Goal: Task Accomplishment & Management: Manage account settings

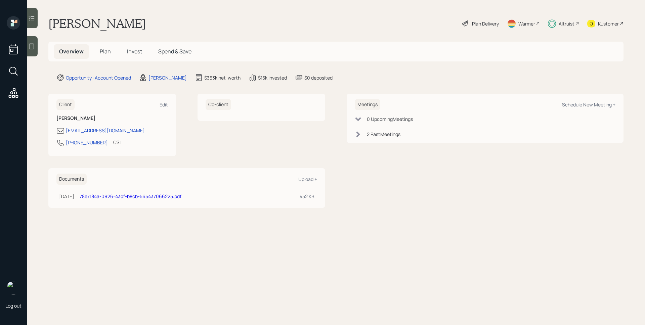
click at [130, 49] on span "Invest" at bounding box center [134, 51] width 15 height 7
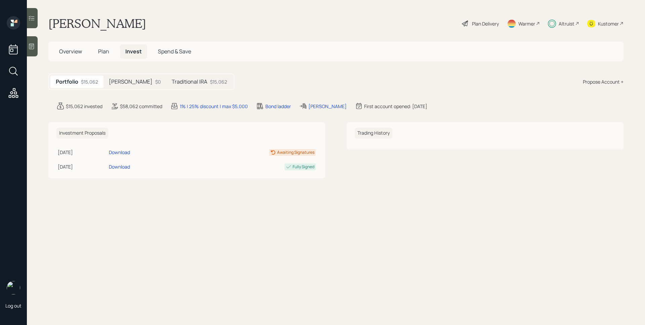
click at [114, 80] on h5 "[PERSON_NAME]" at bounding box center [131, 82] width 44 height 6
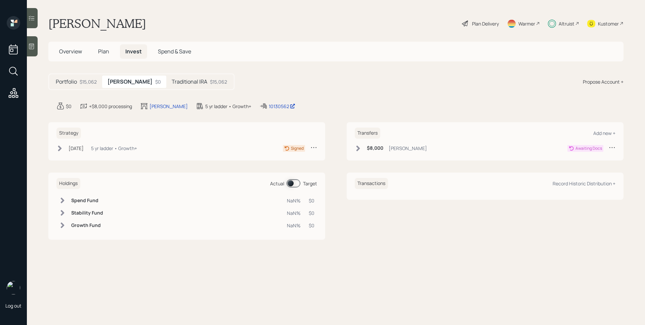
click at [137, 145] on div "5 yr ladder • Growth+" at bounding box center [114, 148] width 46 height 7
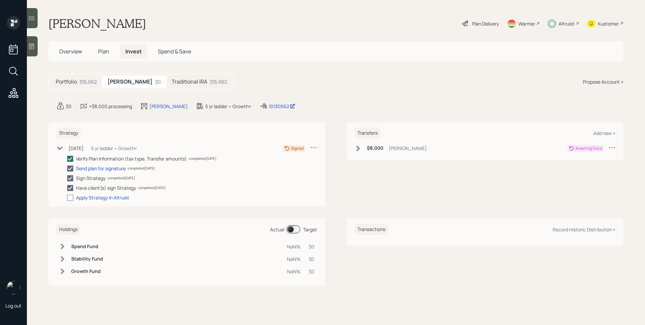
click at [71, 200] on div at bounding box center [70, 198] width 6 height 6
click at [67, 198] on input "checkbox" at bounding box center [67, 198] width 0 height 0
checkbox input "true"
click at [189, 77] on div "Traditional IRA $15,062" at bounding box center [199, 82] width 66 height 12
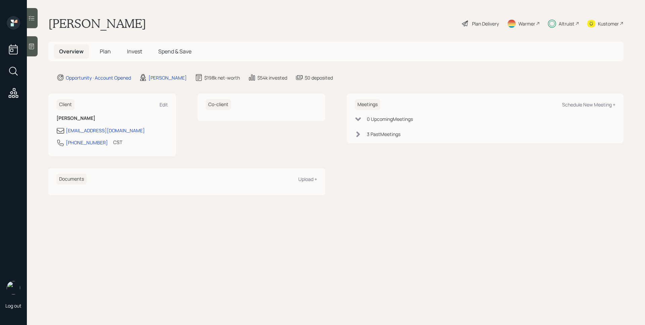
click at [142, 47] on h5 "Invest" at bounding box center [135, 51] width 26 height 14
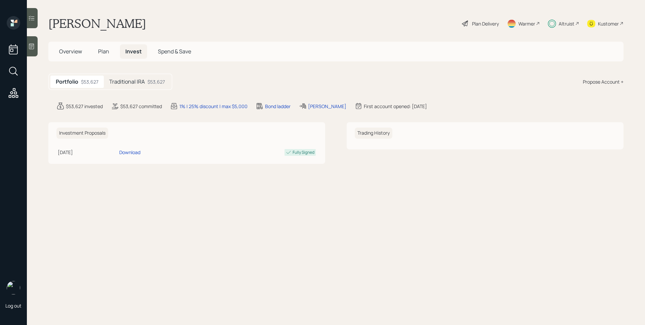
click at [143, 83] on h5 "Traditional IRA" at bounding box center [127, 82] width 36 height 6
